Goal: Information Seeking & Learning: Learn about a topic

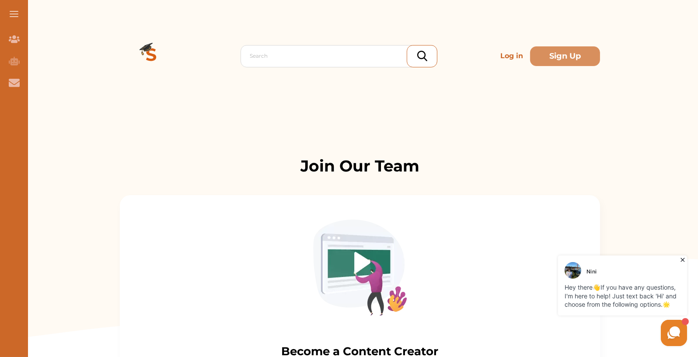
click at [507, 57] on p "Log in" at bounding box center [512, 55] width 30 height 17
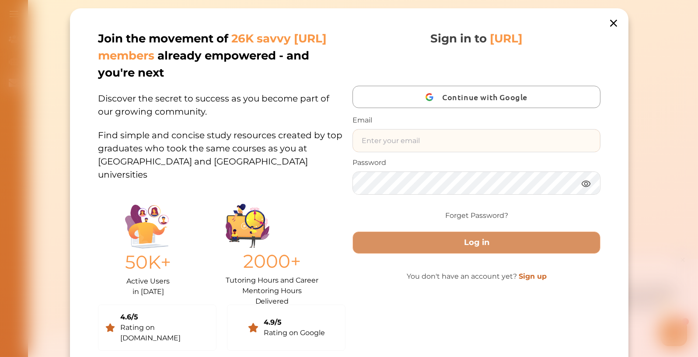
click at [416, 139] on input "text" at bounding box center [476, 140] width 247 height 22
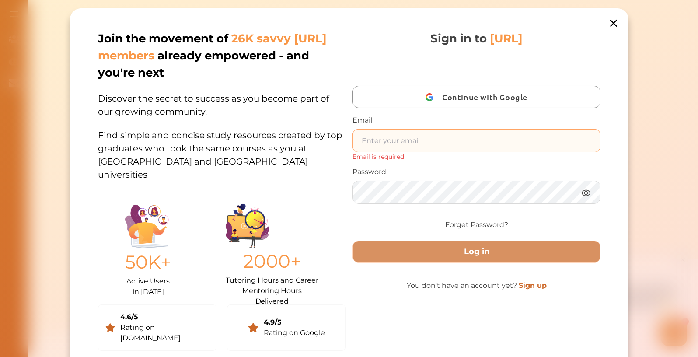
type input "nini.studycrowd.ai192u310@studycrowd.ai"
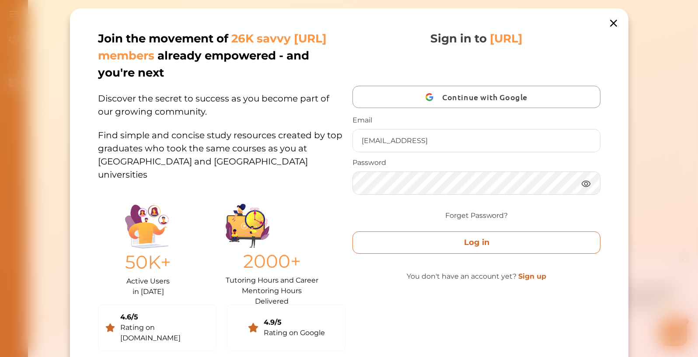
click at [448, 249] on button "Log in" at bounding box center [475, 242] width 247 height 22
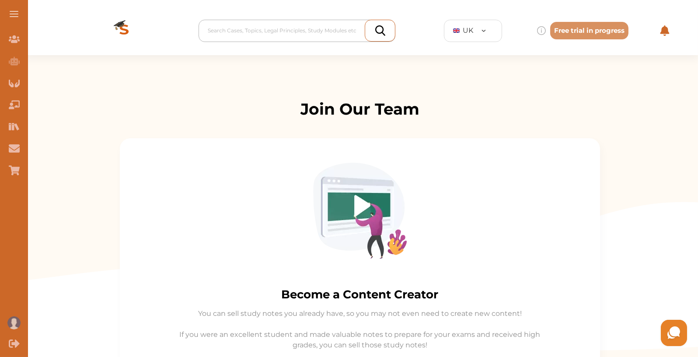
click at [326, 34] on div at bounding box center [299, 30] width 183 height 12
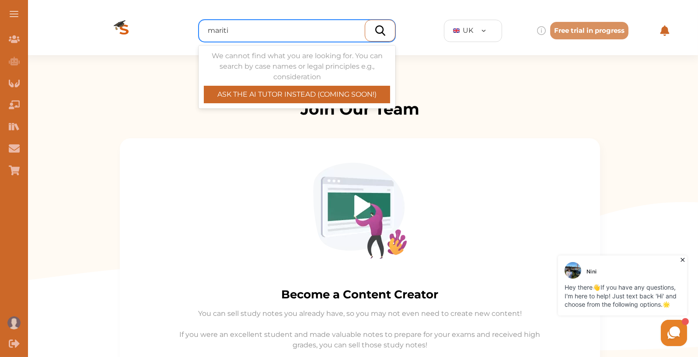
type input "maritim"
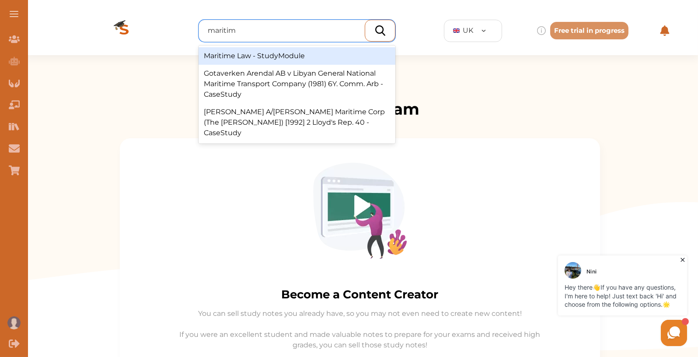
click at [280, 63] on div "Maritime Law - StudyModule" at bounding box center [296, 55] width 197 height 17
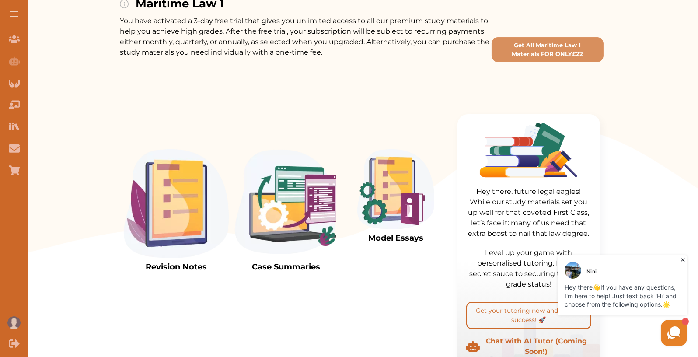
scroll to position [218, 0]
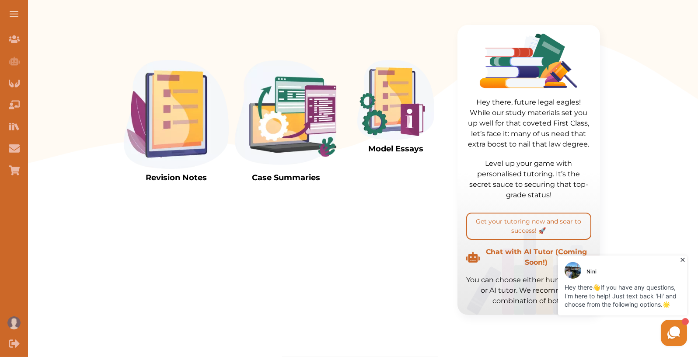
click at [185, 108] on img at bounding box center [176, 114] width 105 height 109
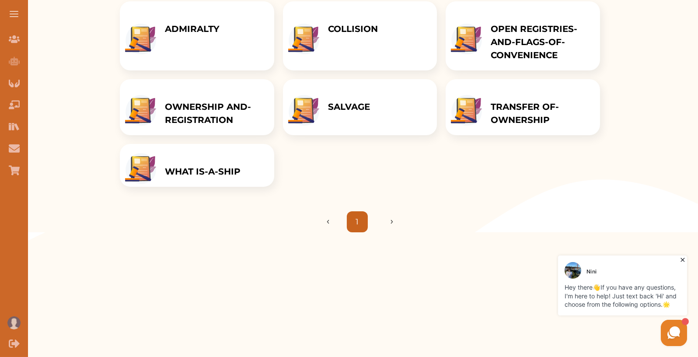
scroll to position [122, 0]
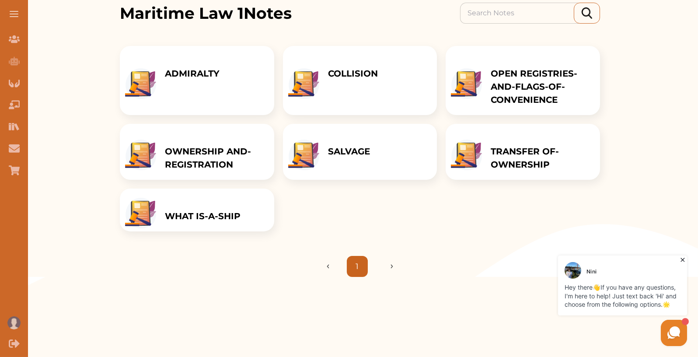
click at [243, 208] on div "WHAT IS-A-SHIP" at bounding box center [202, 209] width 93 height 43
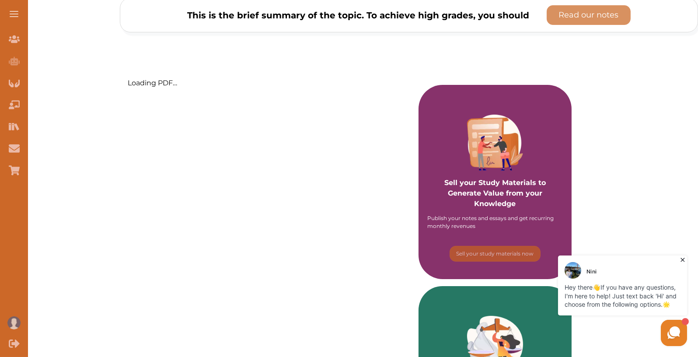
click at [682, 259] on icon at bounding box center [682, 259] width 4 height 4
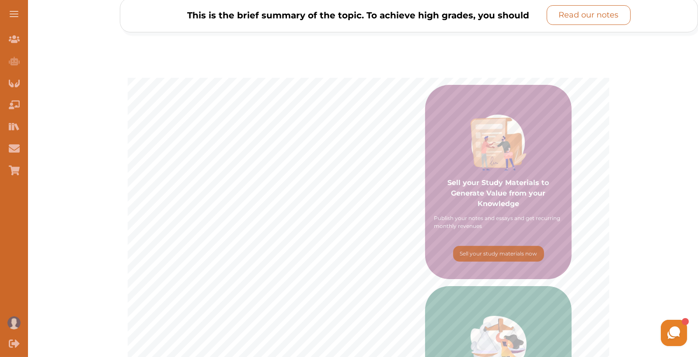
click at [594, 13] on p "Read our notes" at bounding box center [589, 15] width 60 height 12
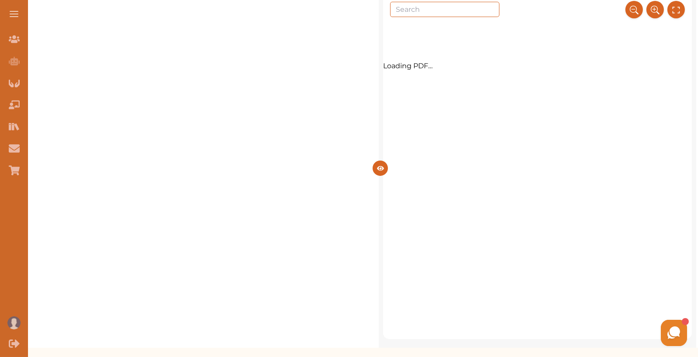
scroll to position [46, 0]
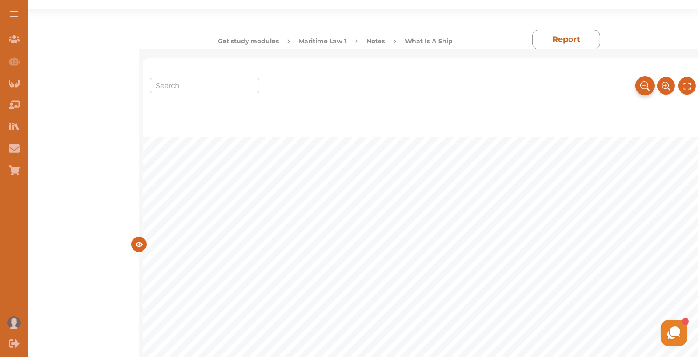
click at [640, 90] on icon at bounding box center [645, 86] width 10 height 14
click at [639, 90] on button at bounding box center [632, 85] width 19 height 19
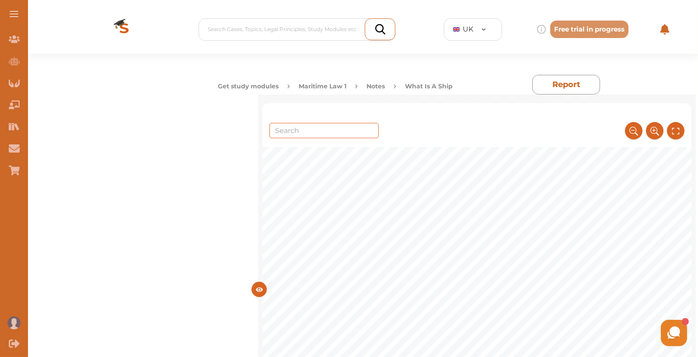
scroll to position [0, 0]
click at [270, 35] on div at bounding box center [299, 30] width 183 height 12
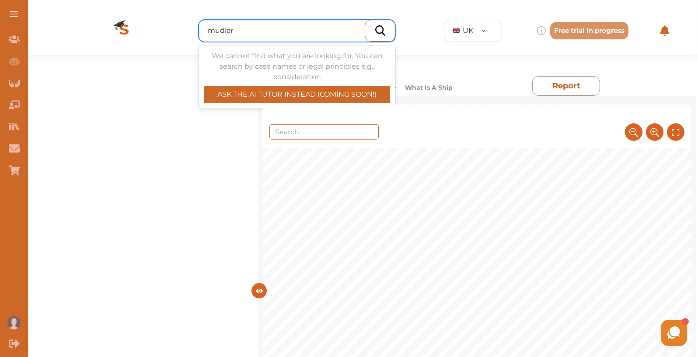
type input "mudlark"
click at [220, 20] on div at bounding box center [296, 31] width 197 height 22
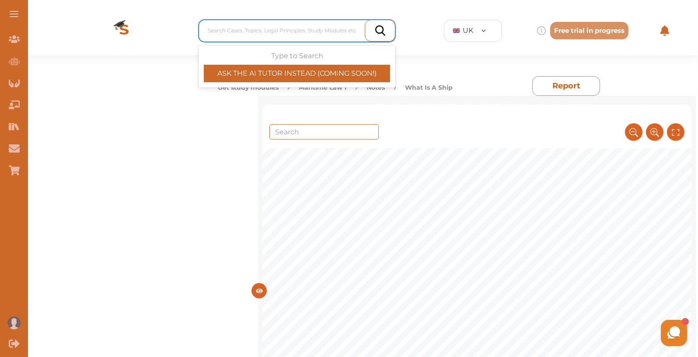
click at [220, 20] on div "Search Cases, Topics, Legal Principles, Study Modules etc" at bounding box center [296, 31] width 197 height 22
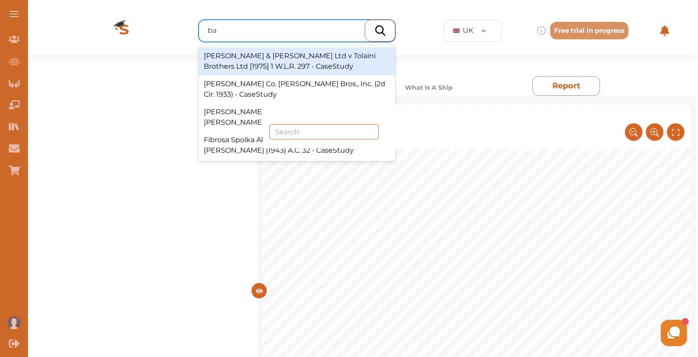
type input "b"
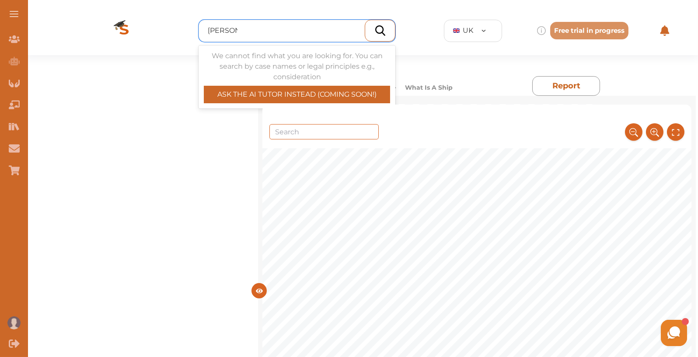
scroll to position [1785, 0]
click at [222, 31] on input "ransom" at bounding box center [223, 30] width 30 height 10
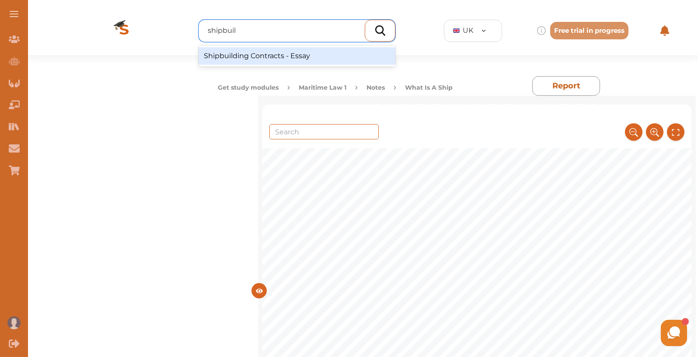
scroll to position [1947, 0]
click at [228, 28] on input "shipbuil" at bounding box center [223, 30] width 31 height 10
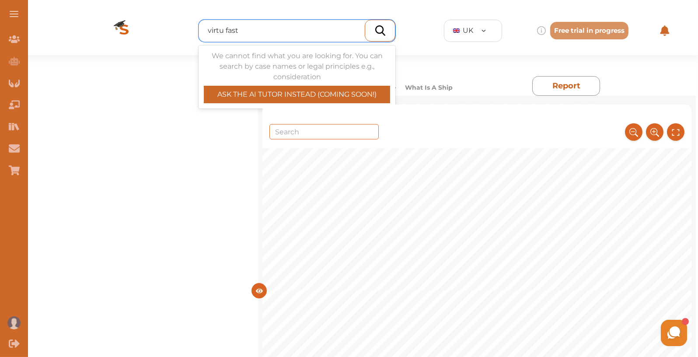
scroll to position [2133, 0]
click at [228, 28] on input "virtu fast" at bounding box center [225, 30] width 34 height 10
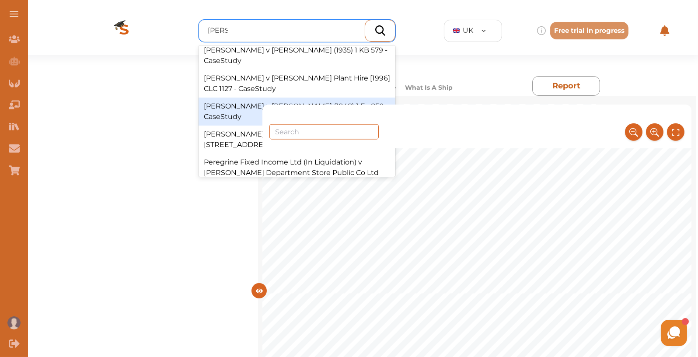
scroll to position [100, 0]
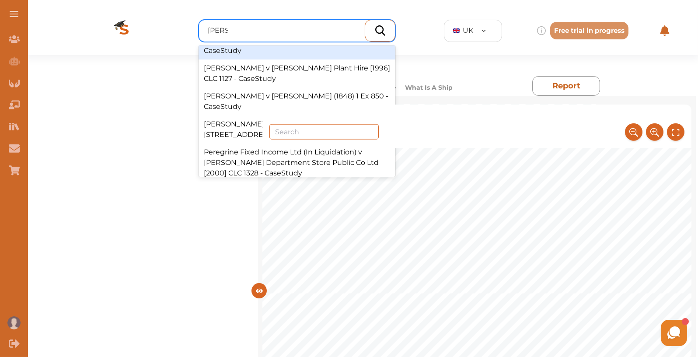
click at [213, 28] on input "robin" at bounding box center [218, 30] width 20 height 10
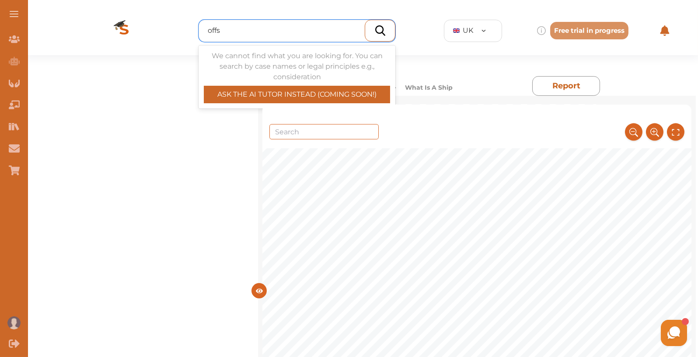
scroll to position [2375, 0]
click at [211, 26] on input "offs" at bounding box center [215, 30] width 14 height 10
type input "k"
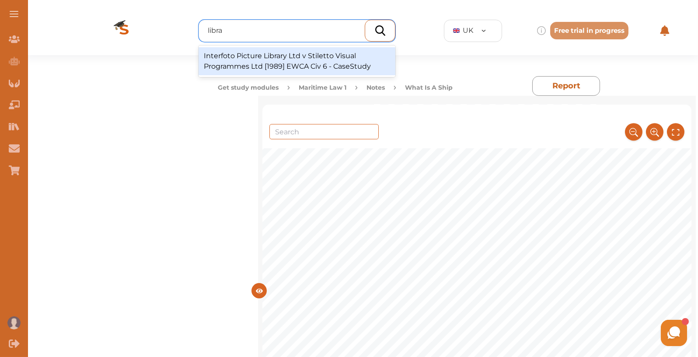
scroll to position [3004, 0]
click at [214, 31] on input "libra" at bounding box center [216, 30] width 16 height 10
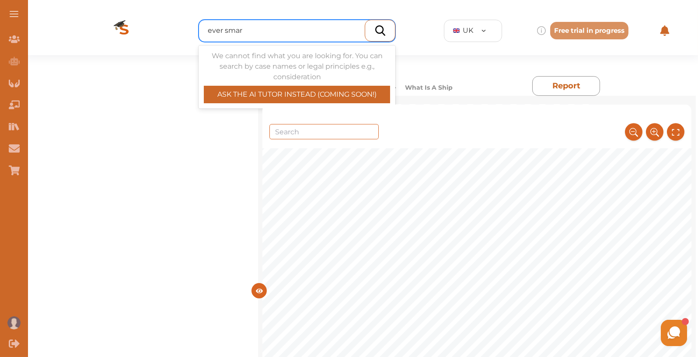
type input "ever smart"
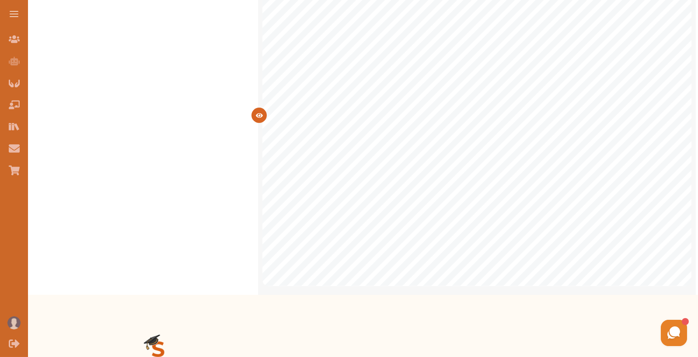
scroll to position [0, 0]
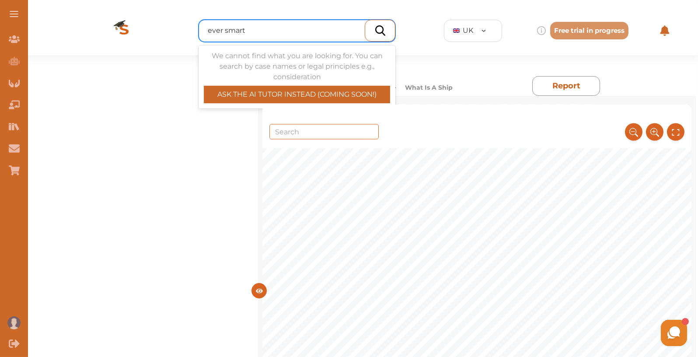
click at [232, 27] on input "ever smart" at bounding box center [227, 30] width 39 height 10
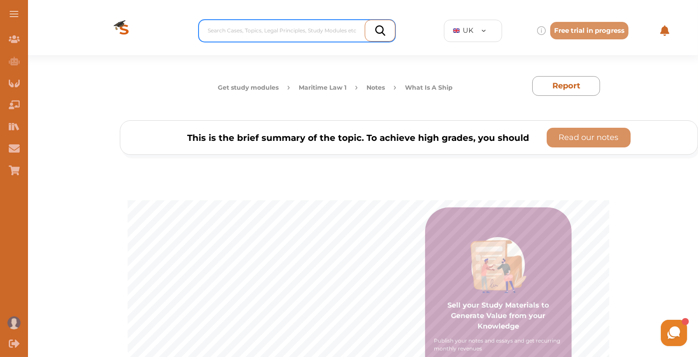
click at [315, 32] on div at bounding box center [299, 30] width 183 height 12
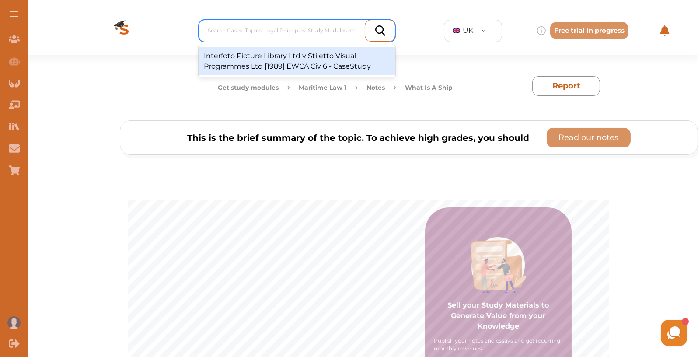
type input "v"
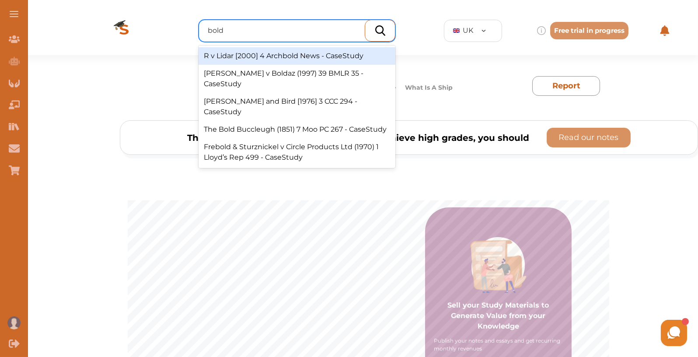
type input "bold b"
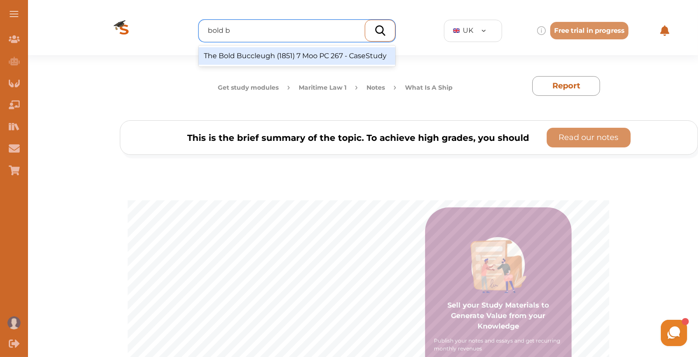
click at [331, 56] on div "The Bold Buccleugh (1851) 7 Moo PC 267 - CaseStudy" at bounding box center [296, 55] width 197 height 17
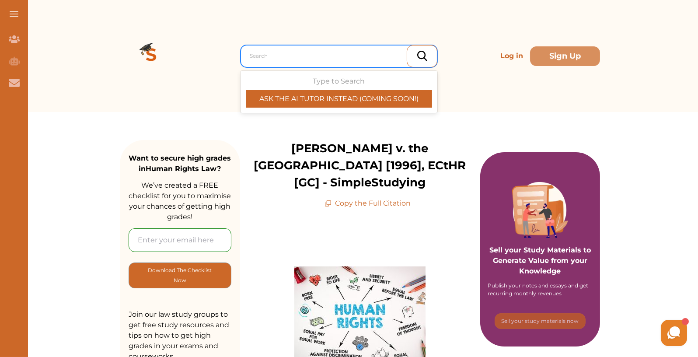
click at [289, 52] on div at bounding box center [341, 56] width 183 height 12
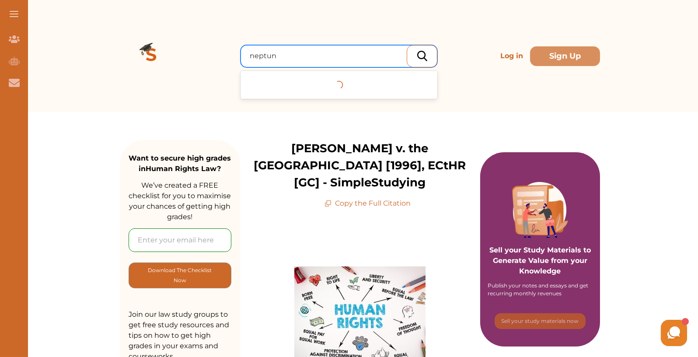
type input "neptune"
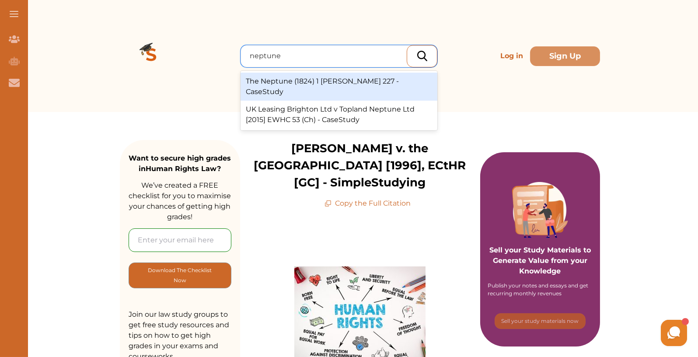
click at [323, 80] on div "The Neptune (1824) 1 Hagg 227 - CaseStudy" at bounding box center [338, 87] width 197 height 28
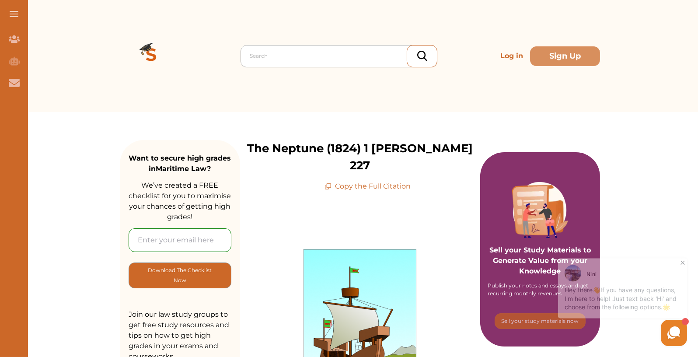
click at [263, 66] on div "Search" at bounding box center [338, 56] width 197 height 22
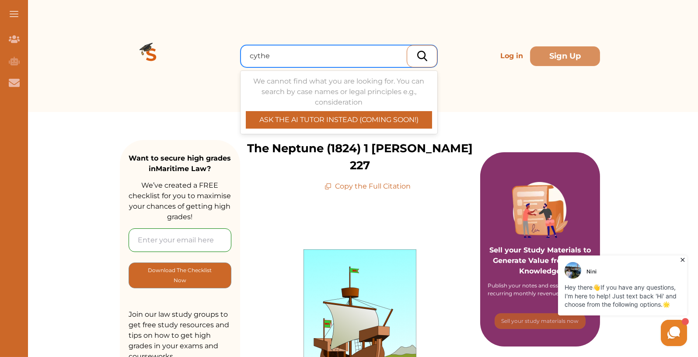
type input "cyther"
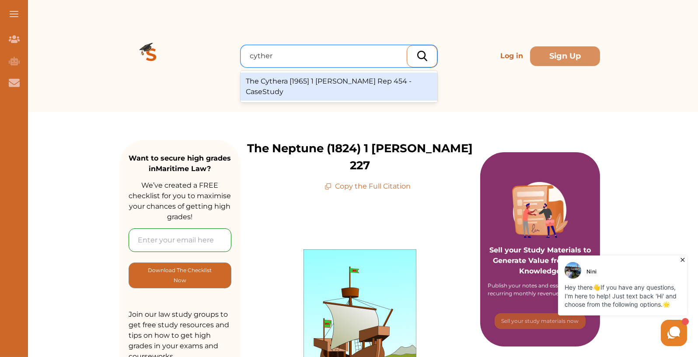
click at [349, 80] on div "The Cythera [1965] 1 Lloyd’s Rep 454 - CaseStudy" at bounding box center [338, 87] width 197 height 28
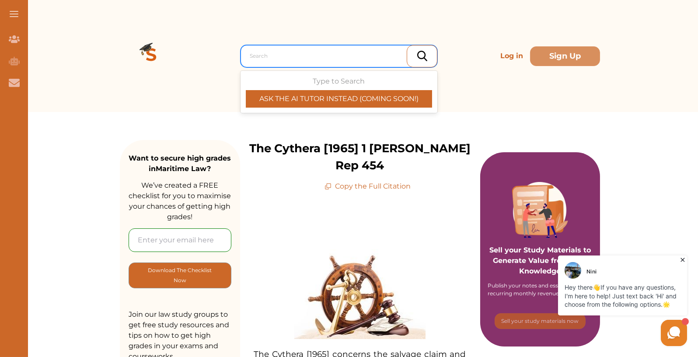
click at [263, 61] on div at bounding box center [341, 56] width 183 height 12
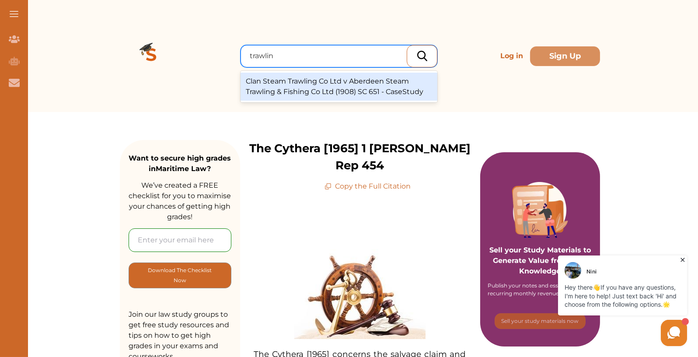
type input "trawling"
click at [306, 83] on div "Clan Steam Trawling Co Ltd v Aberdeen Steam Trawling & Fishing Co Ltd (1908) SC…" at bounding box center [338, 87] width 197 height 28
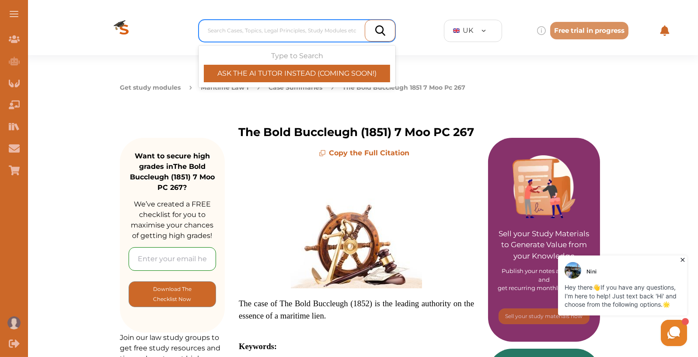
click at [250, 28] on div at bounding box center [299, 30] width 183 height 12
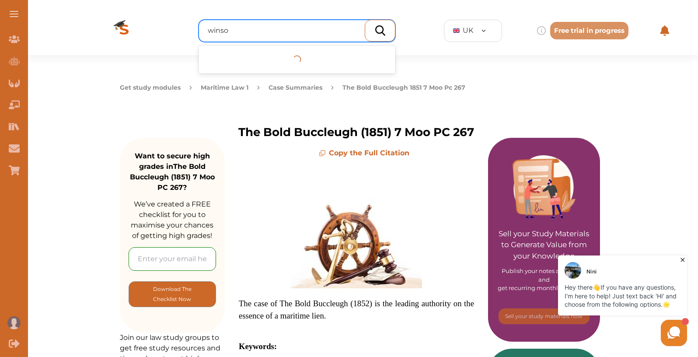
type input "winson"
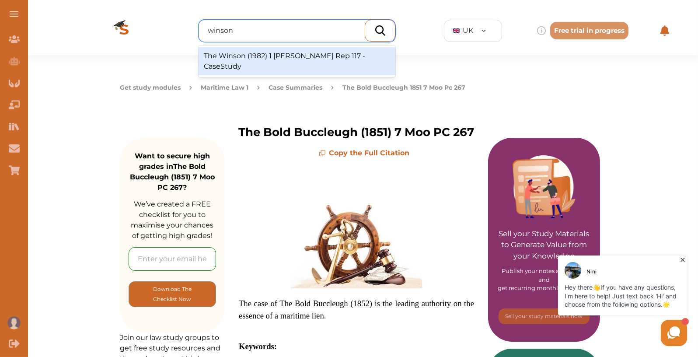
click at [271, 55] on div "The Winson (1982) 1 Lloyd's Rep 117 - CaseStudy" at bounding box center [296, 61] width 197 height 28
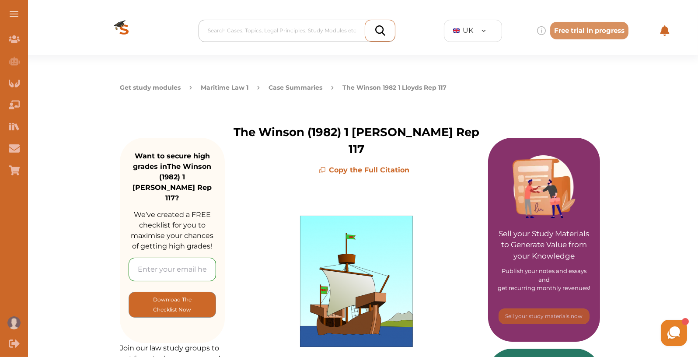
click at [299, 31] on div at bounding box center [299, 30] width 183 height 12
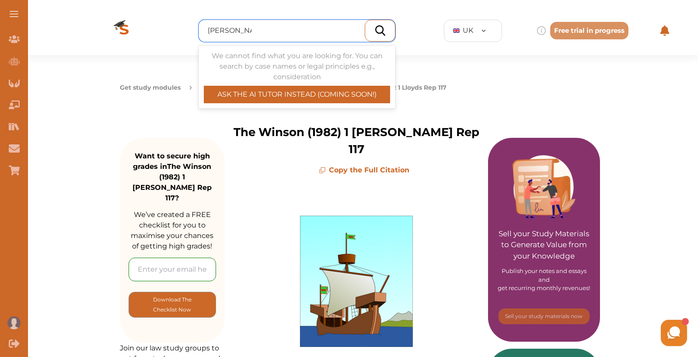
type input "william tuck"
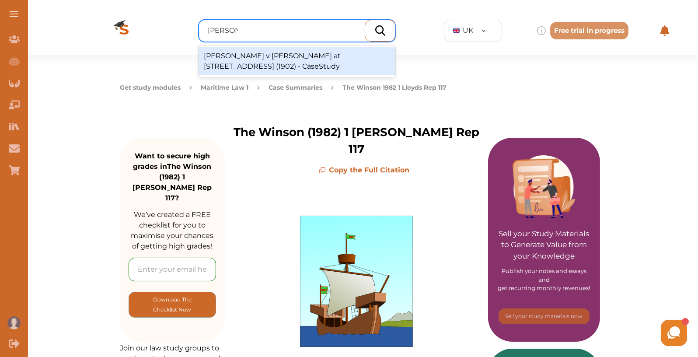
type input "william r"
click at [294, 56] on div "William R Tucker v Leo Alexandroff at 183 US 424 (1902) - CaseStudy" at bounding box center [296, 61] width 197 height 28
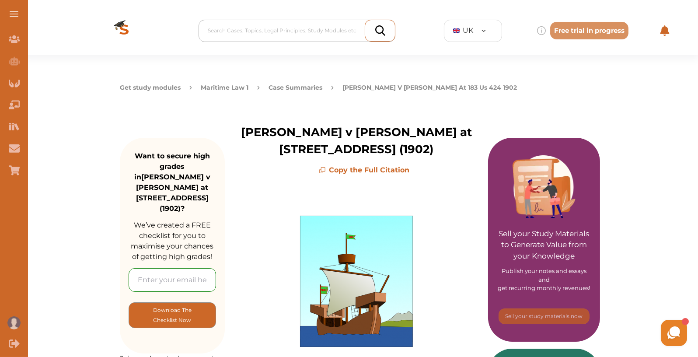
click at [240, 26] on div at bounding box center [299, 30] width 183 height 12
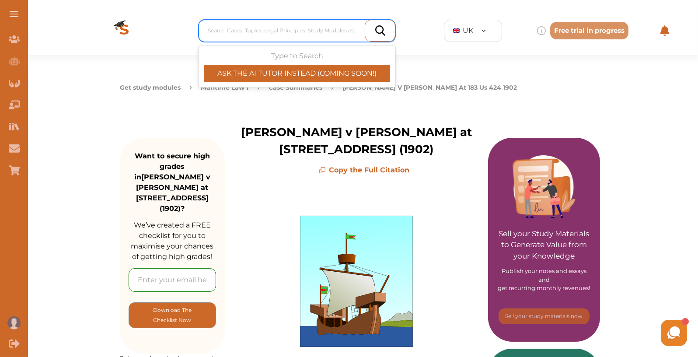
type input "u"
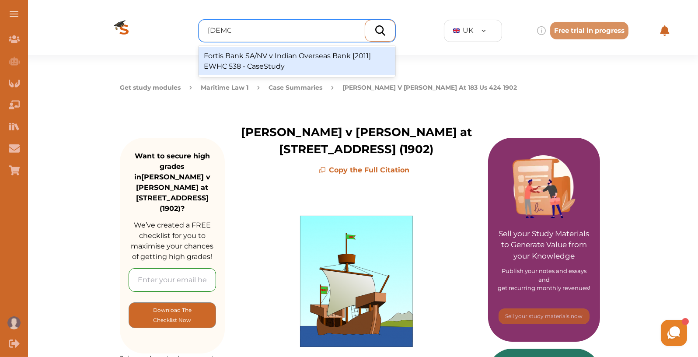
type input "[DEMOGRAPHIC_DATA]"
click at [275, 32] on div at bounding box center [299, 30] width 183 height 12
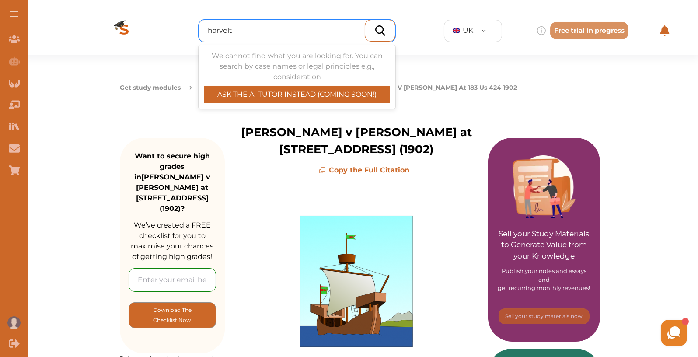
type input "harvelt"
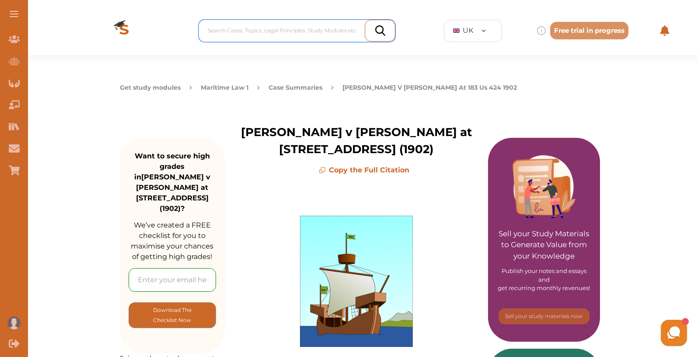
paste input "Havhelt"
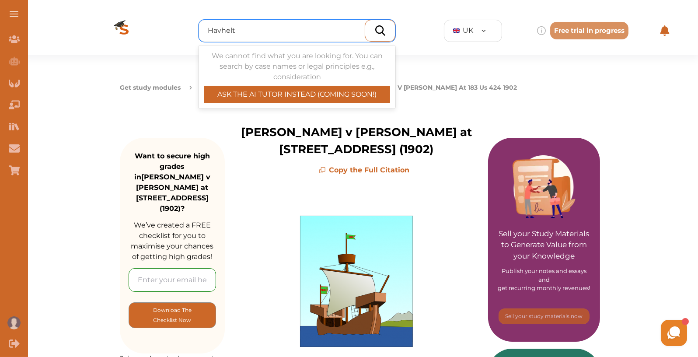
type input "Havhelt"
